Goal: Information Seeking & Learning: Learn about a topic

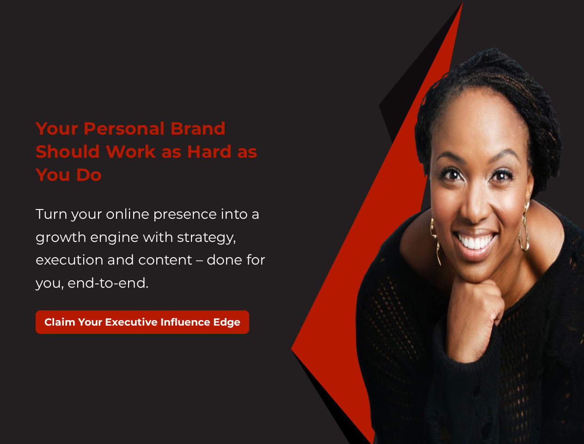
click at [292, 222] on div "Your Personal Brand Should Work as Hard as You Do Turn your online presence int…" at bounding box center [160, 229] width 263 height 249
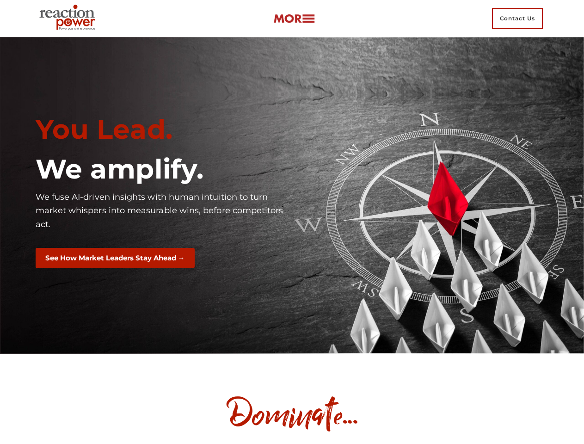
click at [292, 222] on div "You Lead. We amplify. We fuse AI-driven insights with human intuition to turn m…" at bounding box center [160, 195] width 263 height 178
